Goal: Information Seeking & Learning: Learn about a topic

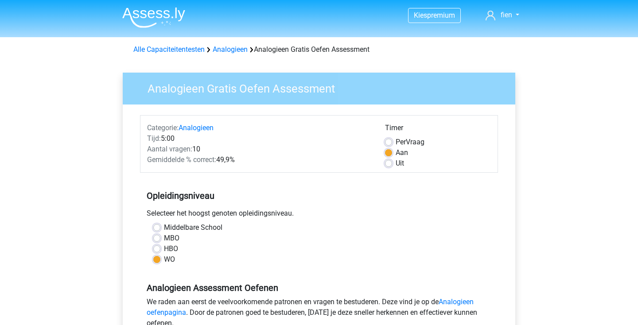
scroll to position [180, 0]
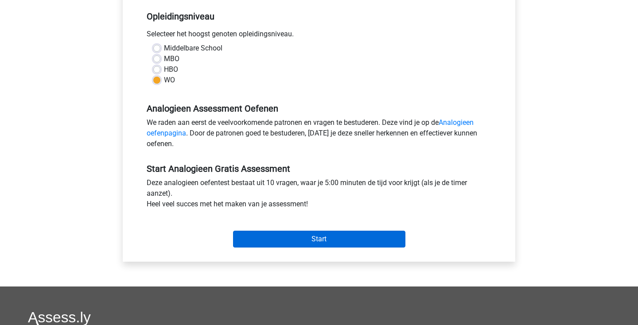
click at [282, 246] on input "Start" at bounding box center [319, 239] width 172 height 17
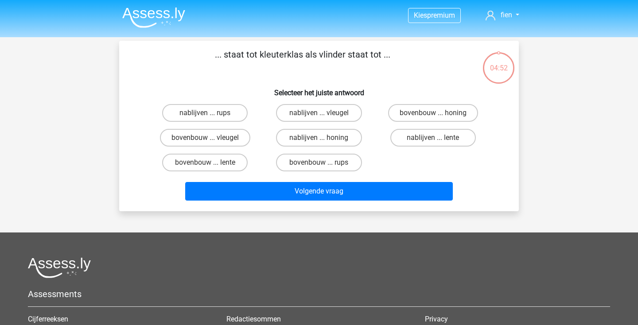
click at [319, 167] on input "bovenbouw ... rups" at bounding box center [322, 166] width 6 height 6
radio input "true"
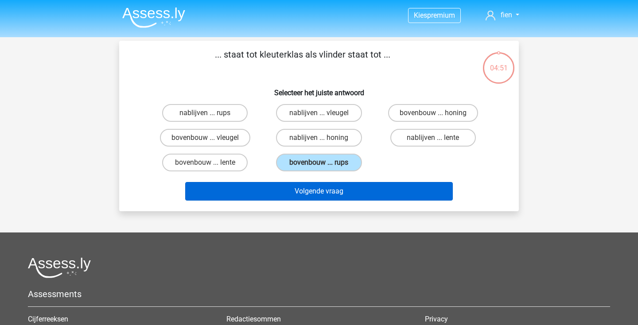
click at [333, 192] on button "Volgende vraag" at bounding box center [319, 191] width 268 height 19
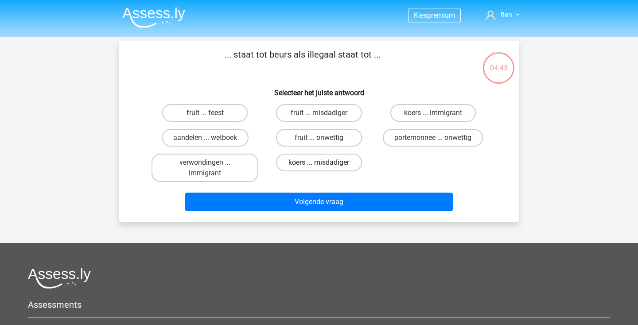
click at [338, 167] on label "koers ... misdadiger" at bounding box center [319, 163] width 86 height 18
click at [325, 167] on input "koers ... misdadiger" at bounding box center [322, 166] width 6 height 6
radio input "true"
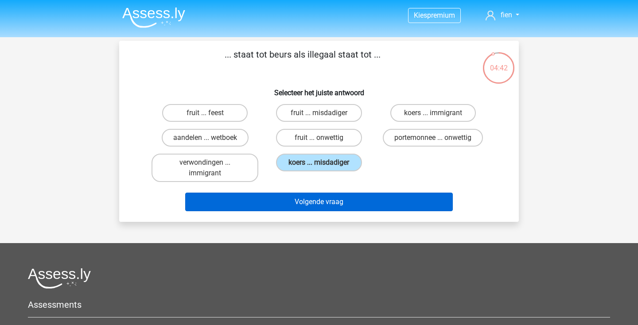
click at [328, 206] on button "Volgende vraag" at bounding box center [319, 202] width 268 height 19
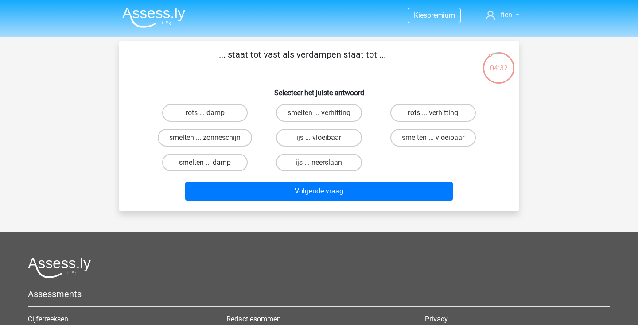
click at [195, 162] on label "smelten ... damp" at bounding box center [205, 163] width 86 height 18
click at [205, 163] on input "smelten ... damp" at bounding box center [208, 166] width 6 height 6
radio input "true"
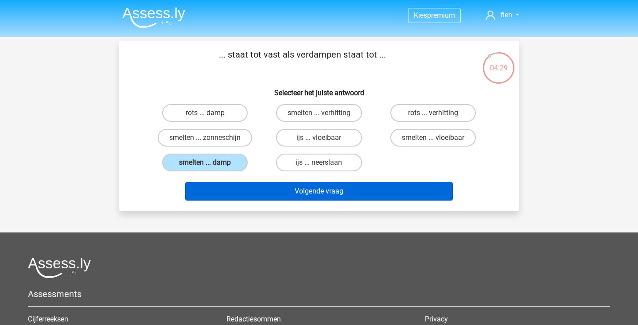
click at [318, 192] on button "Volgende vraag" at bounding box center [319, 191] width 268 height 19
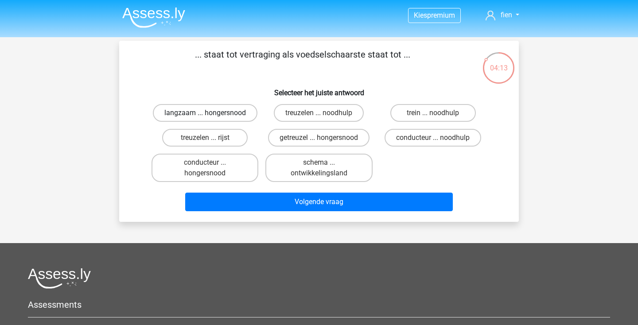
click at [219, 116] on label "langzaam ... hongersnood" at bounding box center [205, 113] width 105 height 18
click at [211, 116] on input "langzaam ... hongersnood" at bounding box center [208, 116] width 6 height 6
radio input "true"
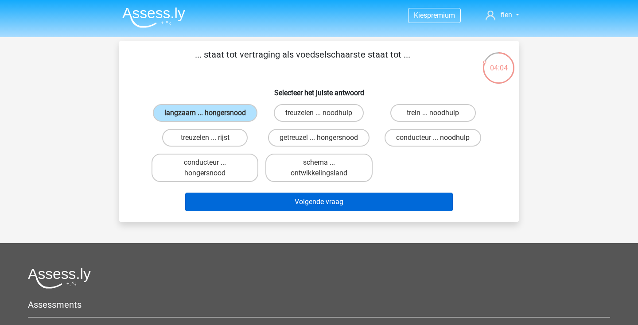
click at [278, 211] on button "Volgende vraag" at bounding box center [319, 202] width 268 height 19
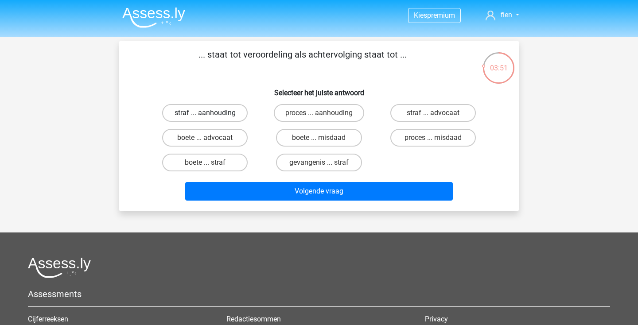
click at [220, 116] on label "straf ... aanhouding" at bounding box center [205, 113] width 86 height 18
click at [211, 116] on input "straf ... aanhouding" at bounding box center [208, 116] width 6 height 6
radio input "true"
click at [304, 105] on label "proces ... aanhouding" at bounding box center [319, 113] width 90 height 18
click at [319, 113] on input "proces ... aanhouding" at bounding box center [322, 116] width 6 height 6
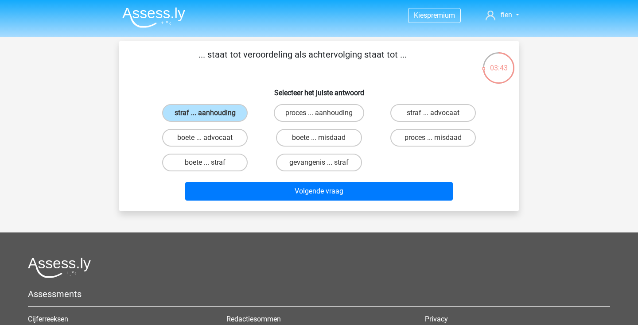
radio input "true"
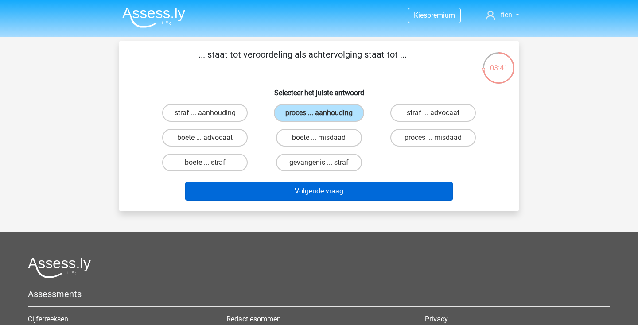
scroll to position [0, 0]
click at [320, 197] on button "Volgende vraag" at bounding box center [319, 191] width 268 height 19
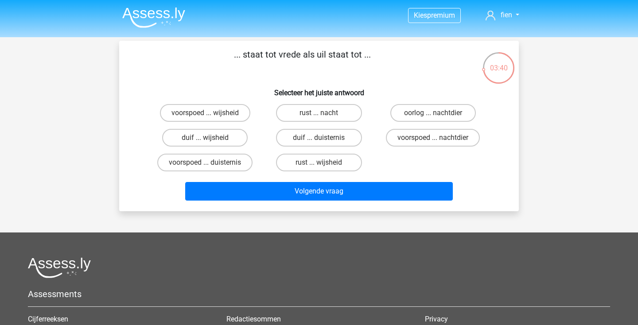
scroll to position [0, 0]
click at [212, 140] on label "duif ... wijsheid" at bounding box center [205, 138] width 86 height 18
click at [211, 140] on input "duif ... wijsheid" at bounding box center [208, 141] width 6 height 6
radio input "true"
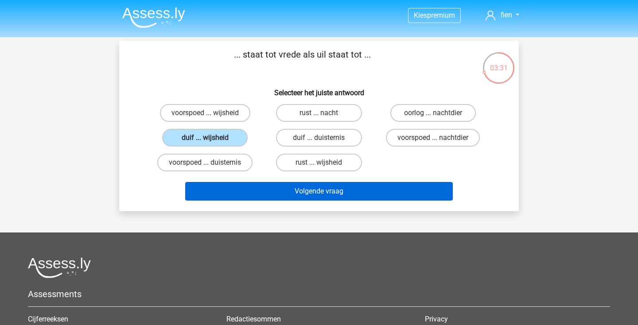
click at [251, 195] on button "Volgende vraag" at bounding box center [319, 191] width 268 height 19
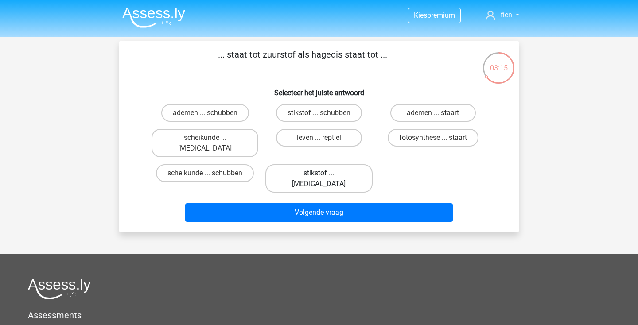
click at [313, 165] on label "stikstof ... krokodil" at bounding box center [318, 178] width 107 height 28
click at [319, 173] on input "stikstof ... krokodil" at bounding box center [322, 176] width 6 height 6
radio input "true"
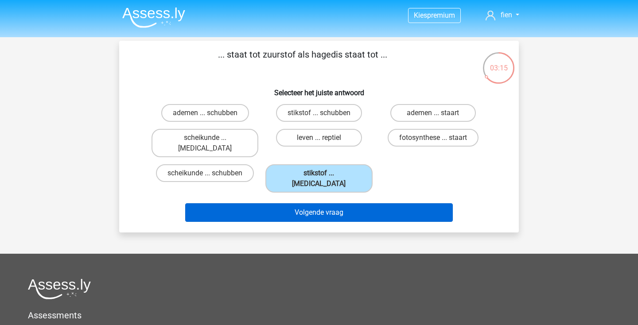
click at [315, 203] on button "Volgende vraag" at bounding box center [319, 212] width 268 height 19
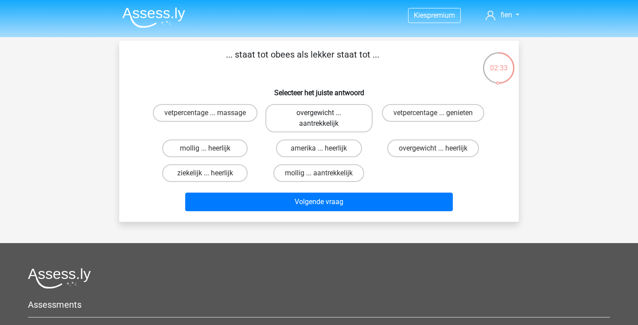
click at [337, 118] on label "overgewicht ... aantrekkelijk" at bounding box center [318, 118] width 107 height 28
click at [325, 118] on input "overgewicht ... aantrekkelijk" at bounding box center [322, 116] width 6 height 6
radio input "true"
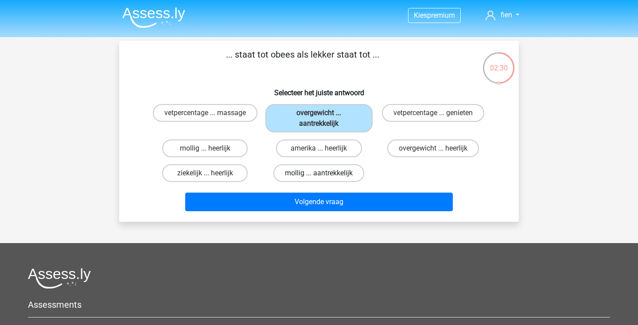
click at [329, 171] on label "mollig ... aantrekkelijk" at bounding box center [318, 173] width 91 height 18
click at [325, 173] on input "mollig ... aantrekkelijk" at bounding box center [322, 176] width 6 height 6
radio input "true"
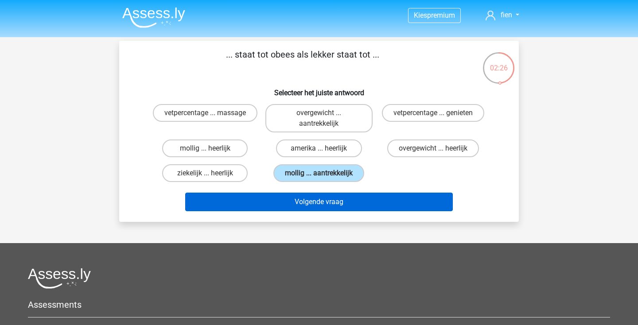
click at [342, 200] on button "Volgende vraag" at bounding box center [319, 202] width 268 height 19
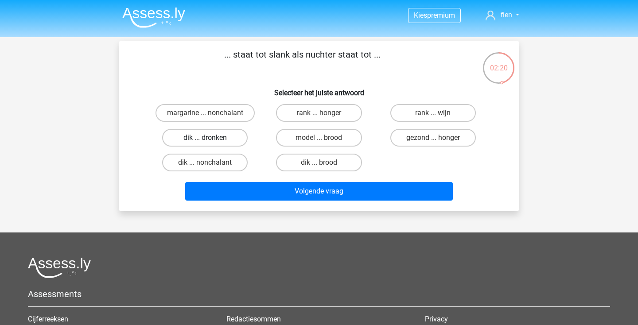
click at [225, 137] on label "dik ... dronken" at bounding box center [205, 138] width 86 height 18
click at [211, 138] on input "dik ... dronken" at bounding box center [208, 141] width 6 height 6
radio input "true"
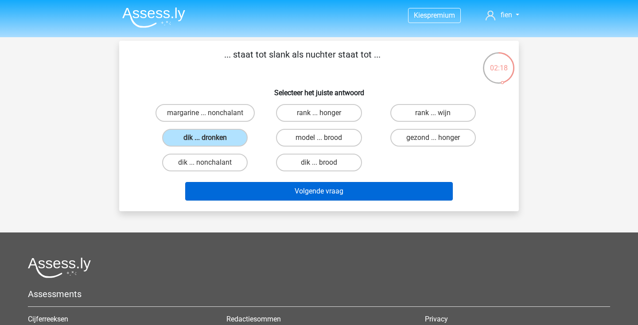
click at [285, 189] on button "Volgende vraag" at bounding box center [319, 191] width 268 height 19
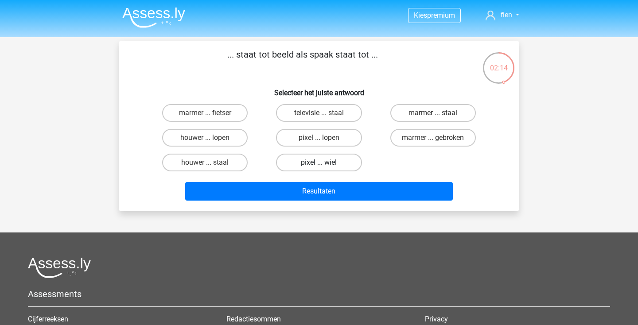
click at [306, 165] on label "pixel ... wiel" at bounding box center [319, 163] width 86 height 18
click at [319, 165] on input "pixel ... wiel" at bounding box center [322, 166] width 6 height 6
radio input "true"
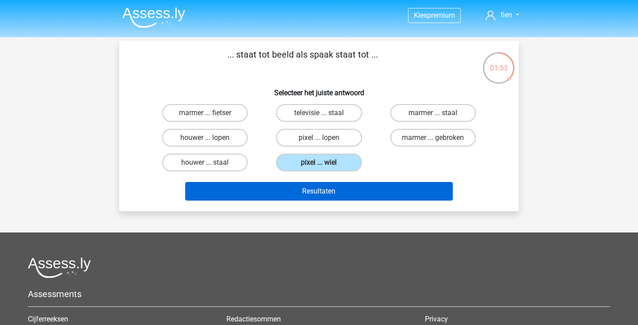
click at [305, 189] on button "Resultaten" at bounding box center [319, 191] width 268 height 19
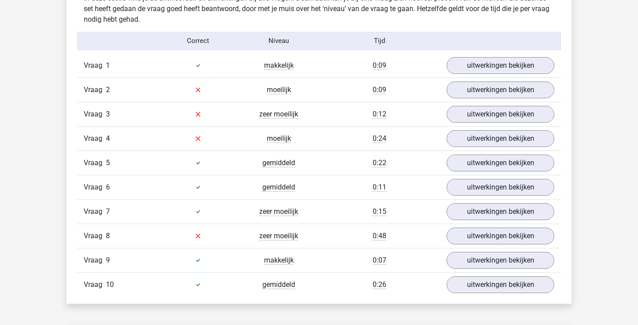
scroll to position [711, 0]
click at [496, 93] on link "uitwerkingen bekijken" at bounding box center [501, 91] width 124 height 20
